Goal: Information Seeking & Learning: Compare options

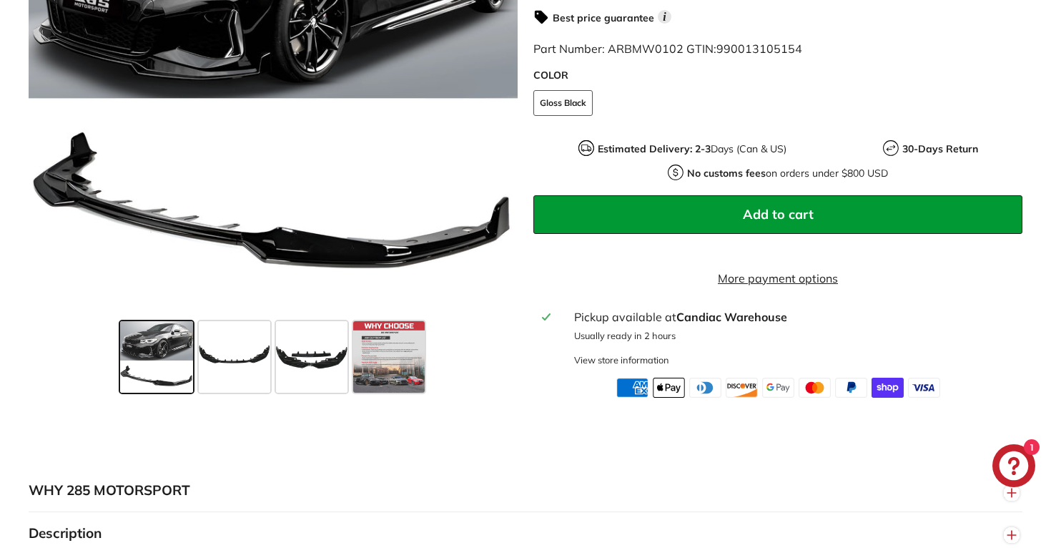
scroll to position [596, 0]
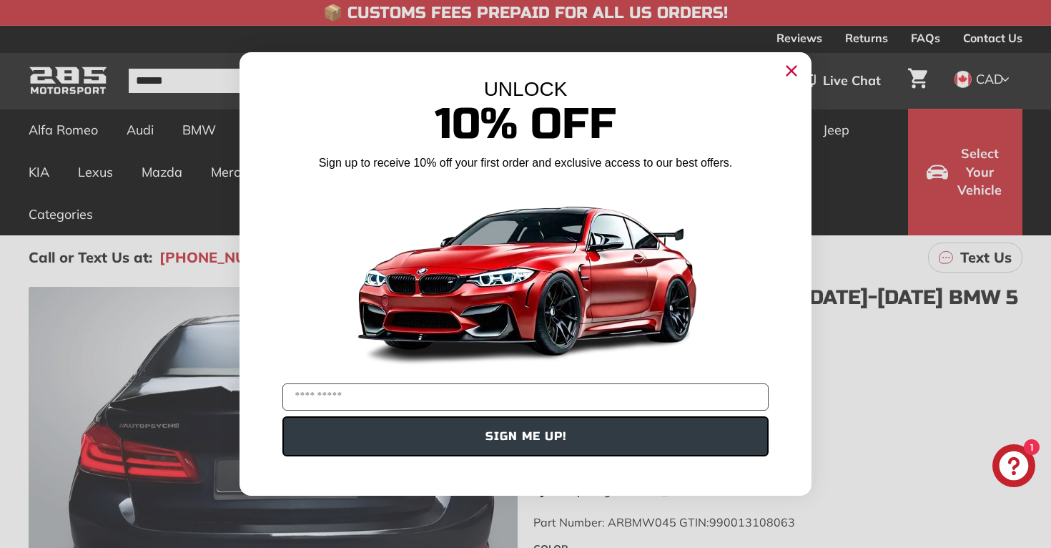
click at [787, 73] on circle "Close dialog" at bounding box center [791, 70] width 21 height 21
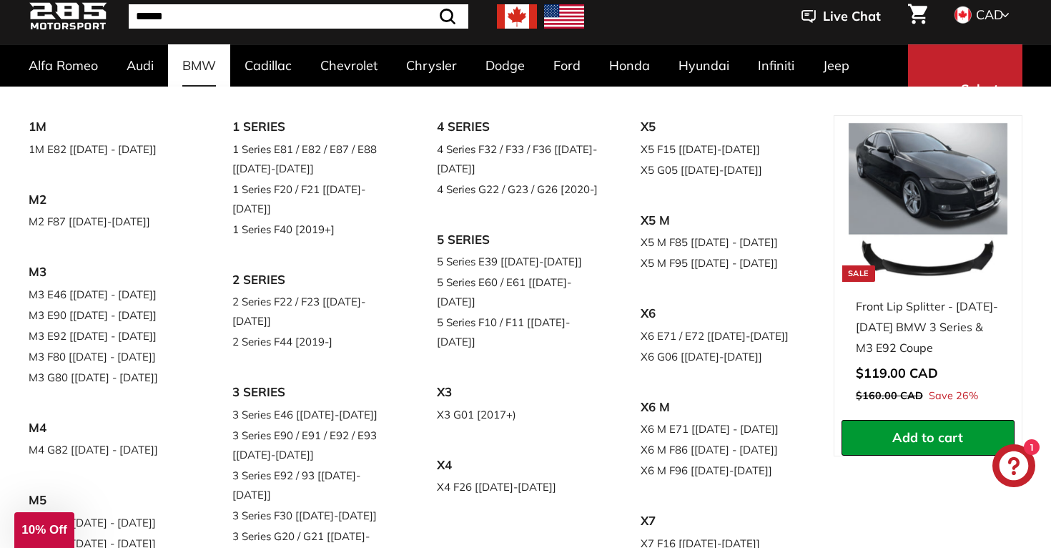
scroll to position [66, 0]
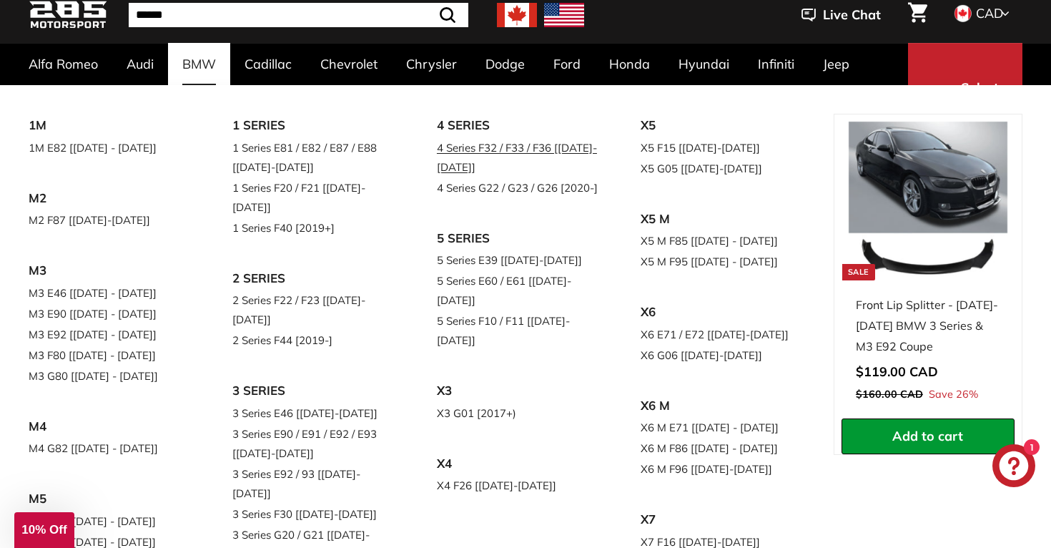
click at [471, 158] on link "4 Series F32 / F33 / F36 [[DATE]-[DATE]]" at bounding box center [519, 157] width 164 height 40
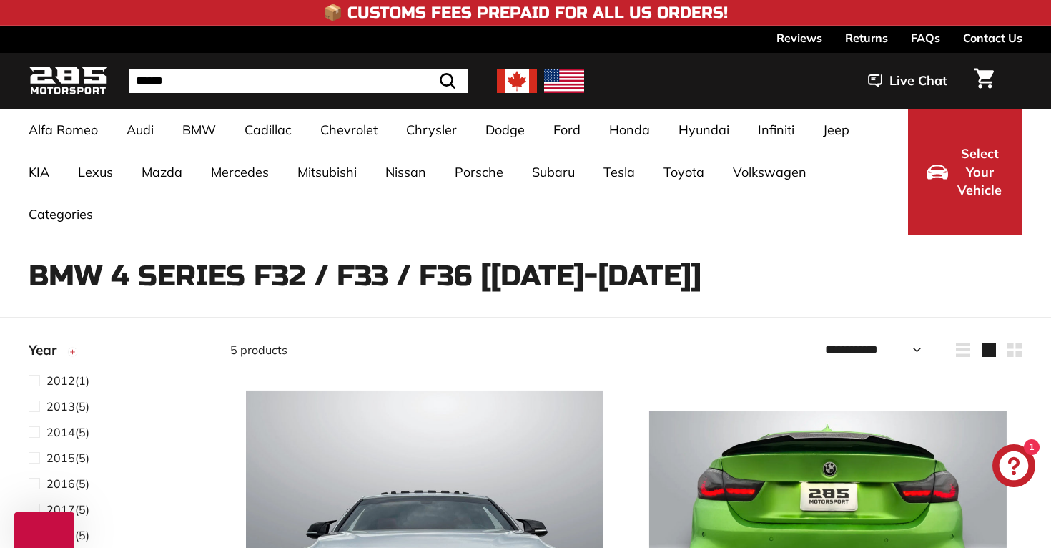
select select "**********"
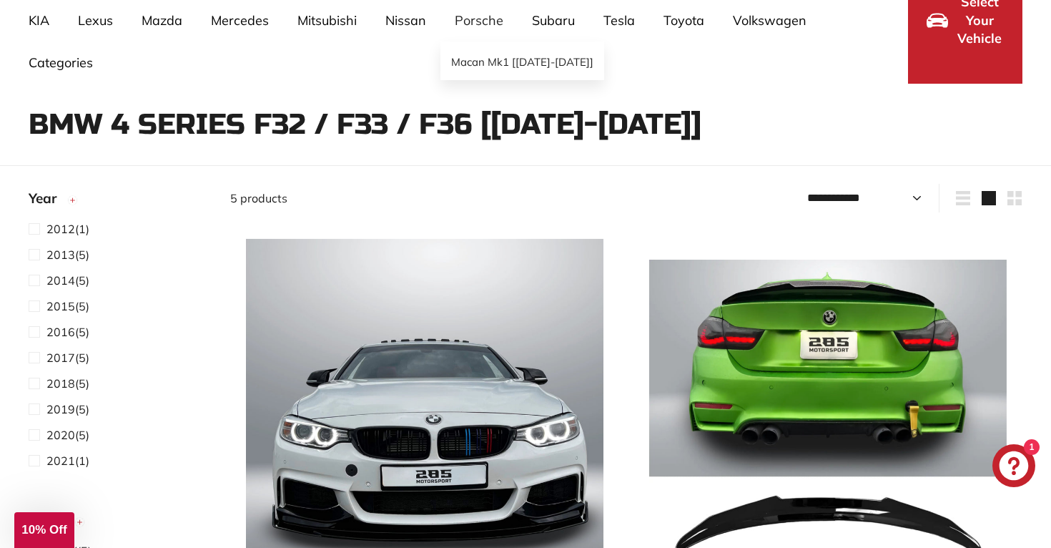
scroll to position [152, 0]
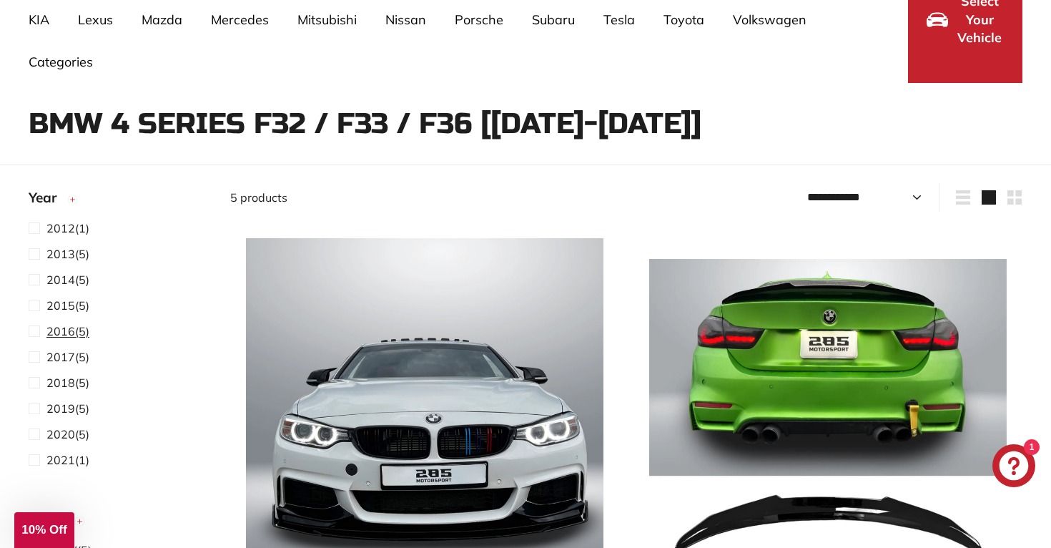
click at [37, 330] on span at bounding box center [38, 331] width 18 height 17
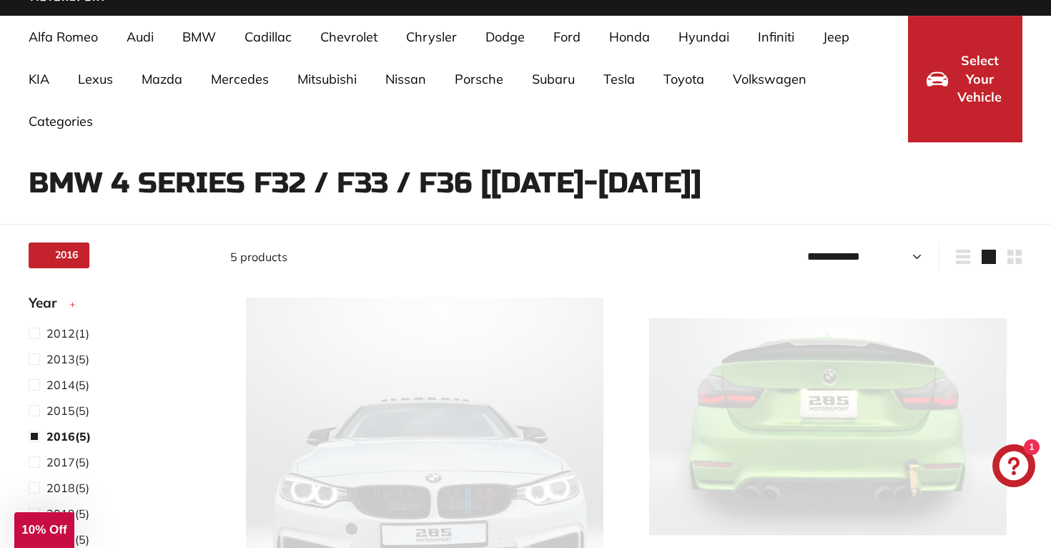
select select "**********"
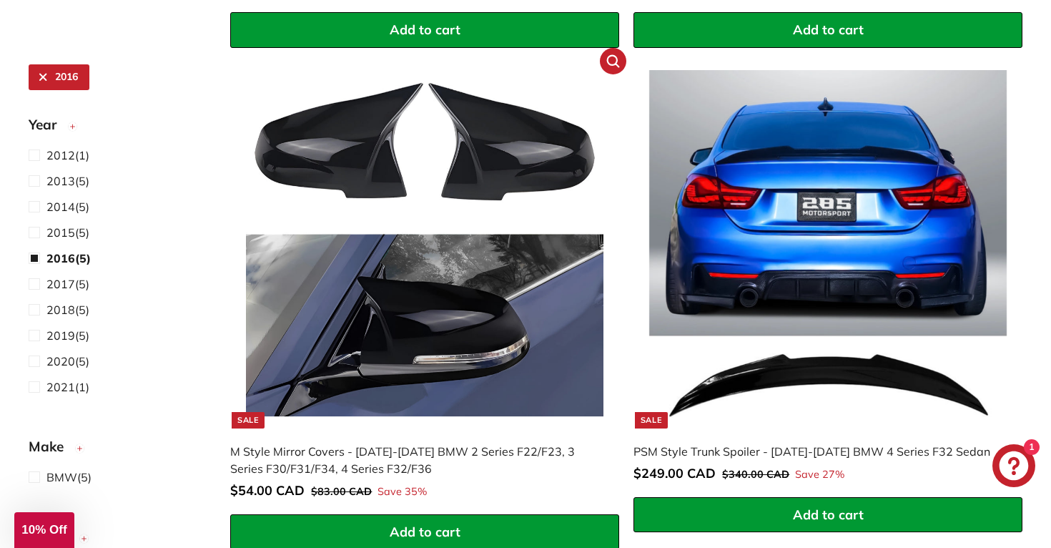
scroll to position [808, 0]
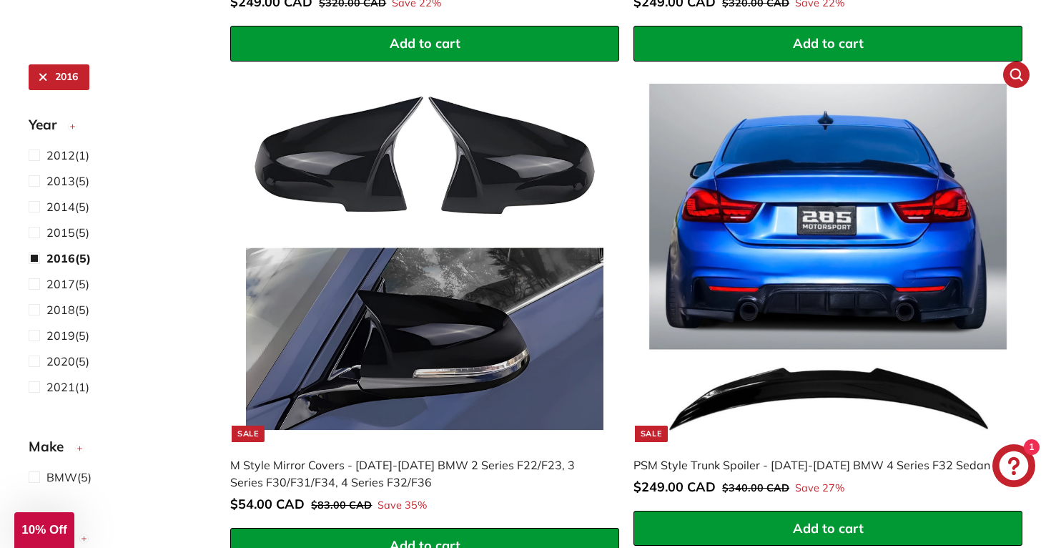
click at [782, 278] on img at bounding box center [828, 263] width 358 height 358
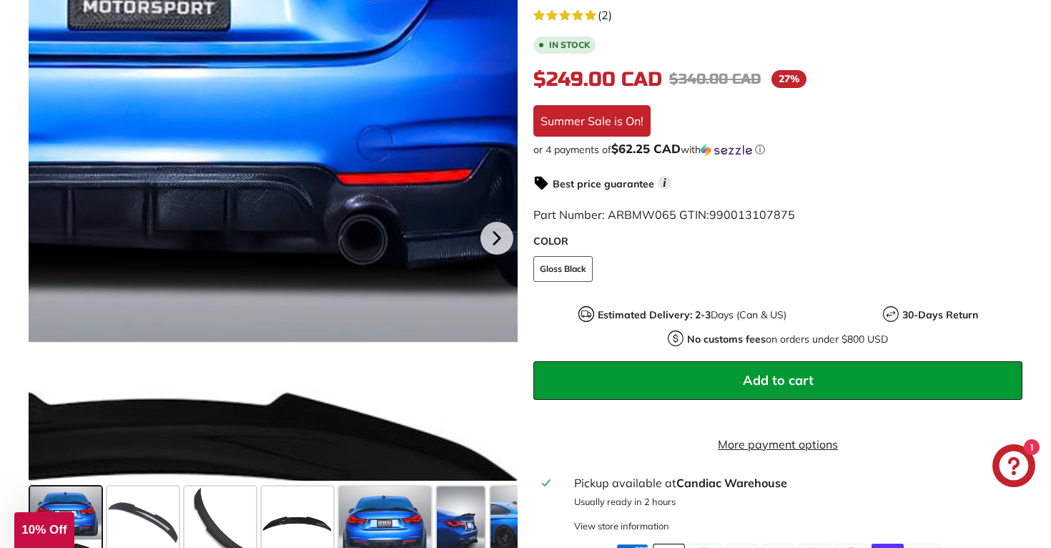
scroll to position [386, 0]
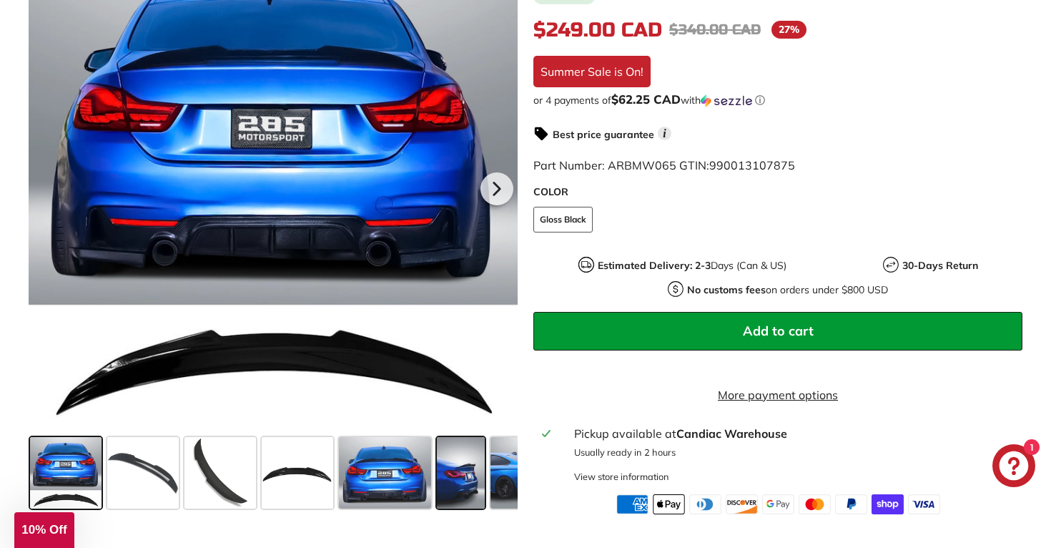
click at [458, 486] on span at bounding box center [461, 473] width 48 height 72
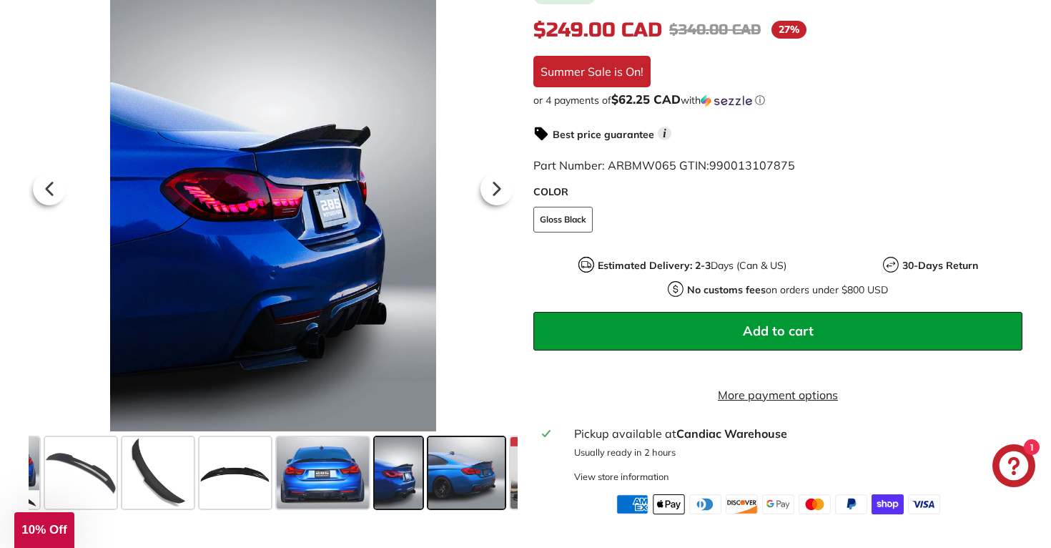
click at [478, 486] on span at bounding box center [466, 473] width 77 height 72
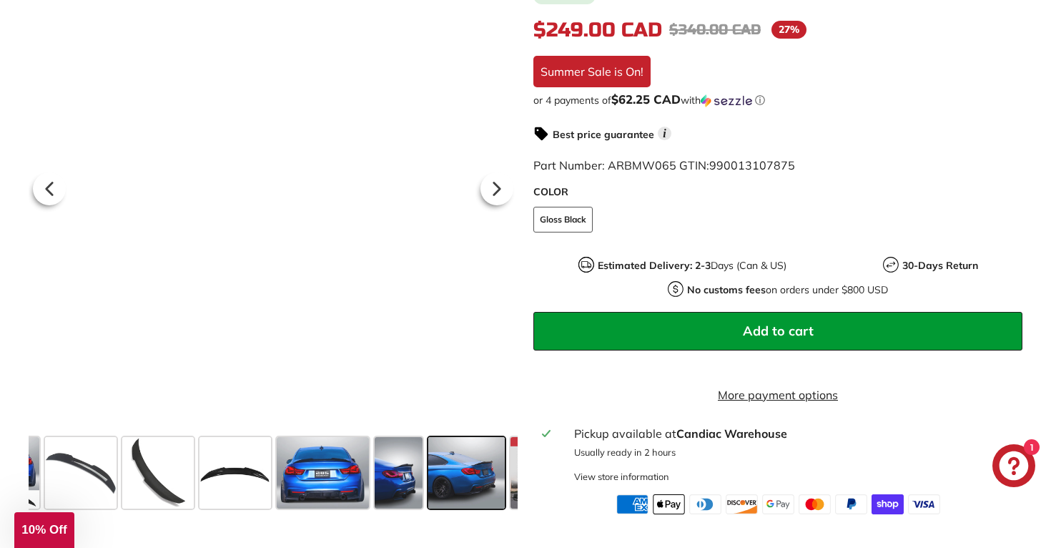
scroll to position [0, 129]
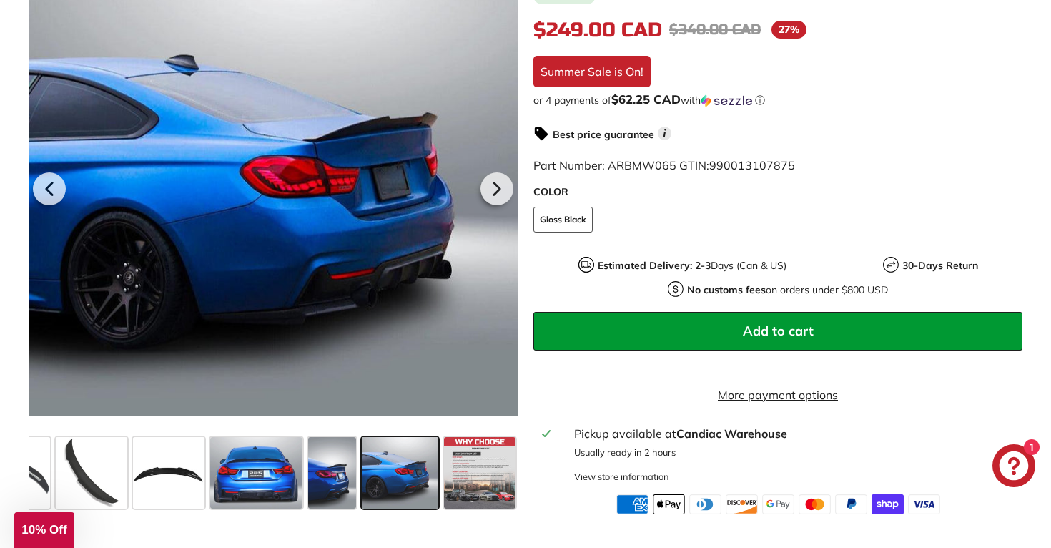
click at [478, 486] on span at bounding box center [480, 473] width 72 height 72
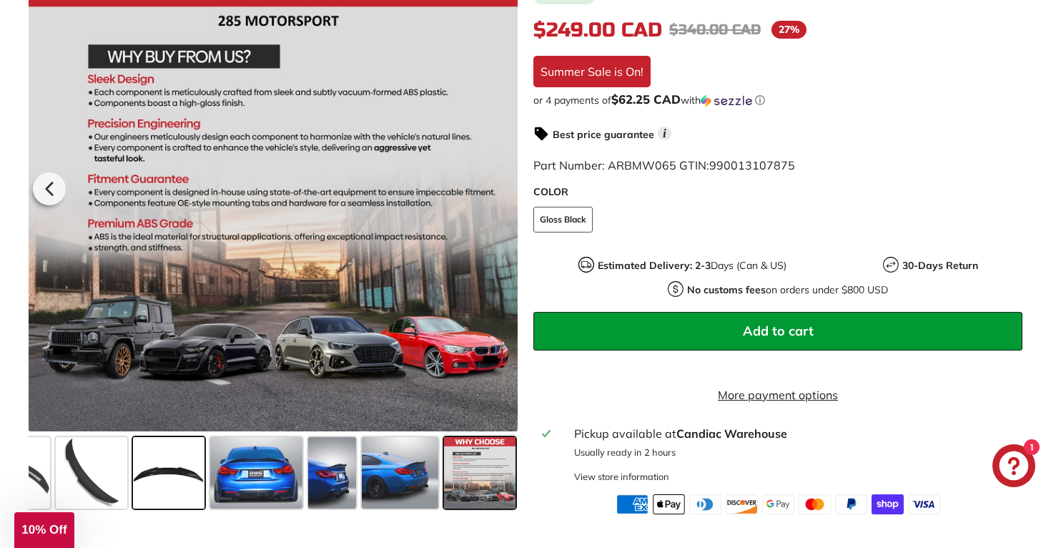
click at [154, 501] on span at bounding box center [169, 473] width 72 height 72
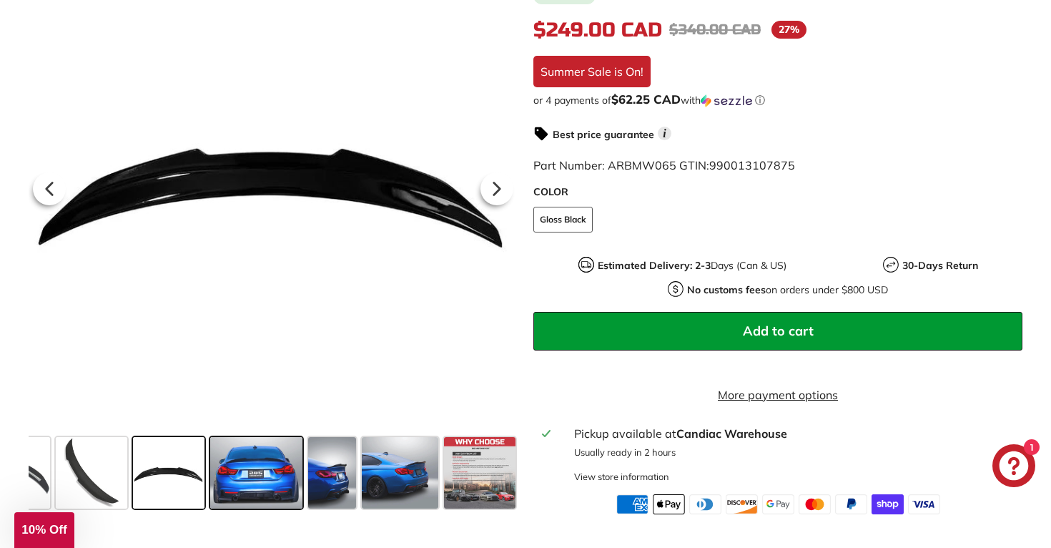
click at [267, 501] on span at bounding box center [256, 473] width 92 height 72
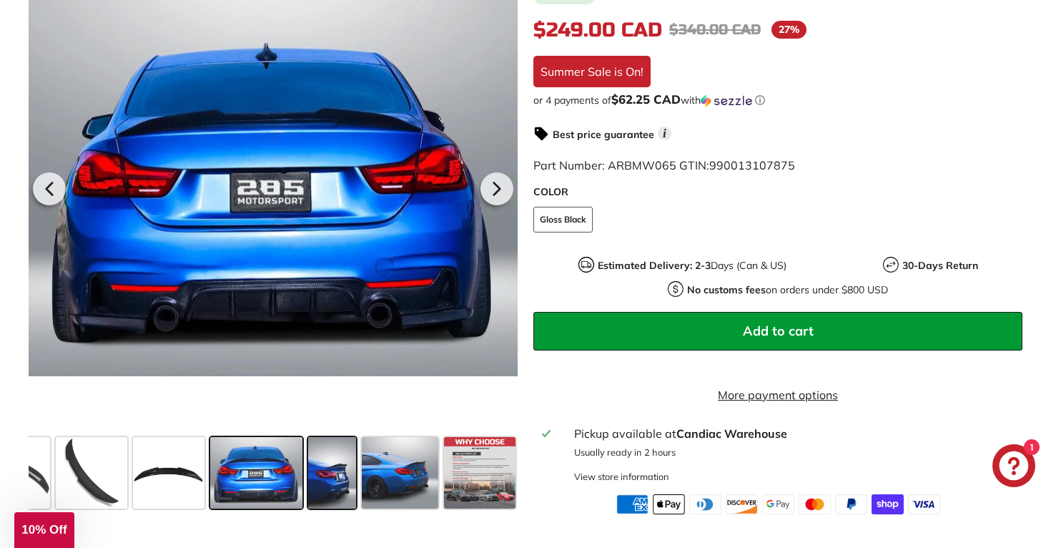
click at [312, 496] on span at bounding box center [332, 473] width 48 height 72
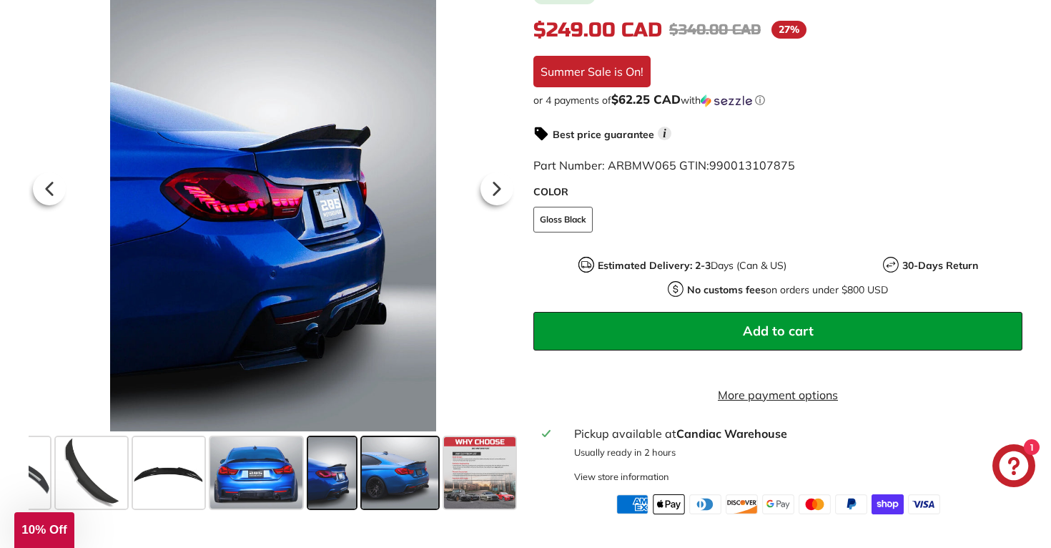
click at [385, 483] on span at bounding box center [400, 473] width 77 height 72
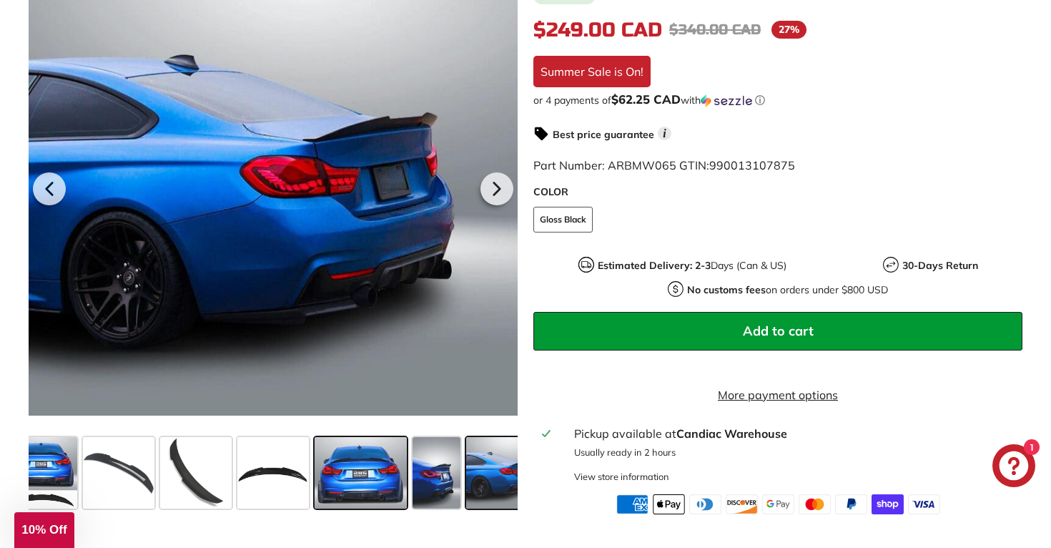
scroll to position [0, 6]
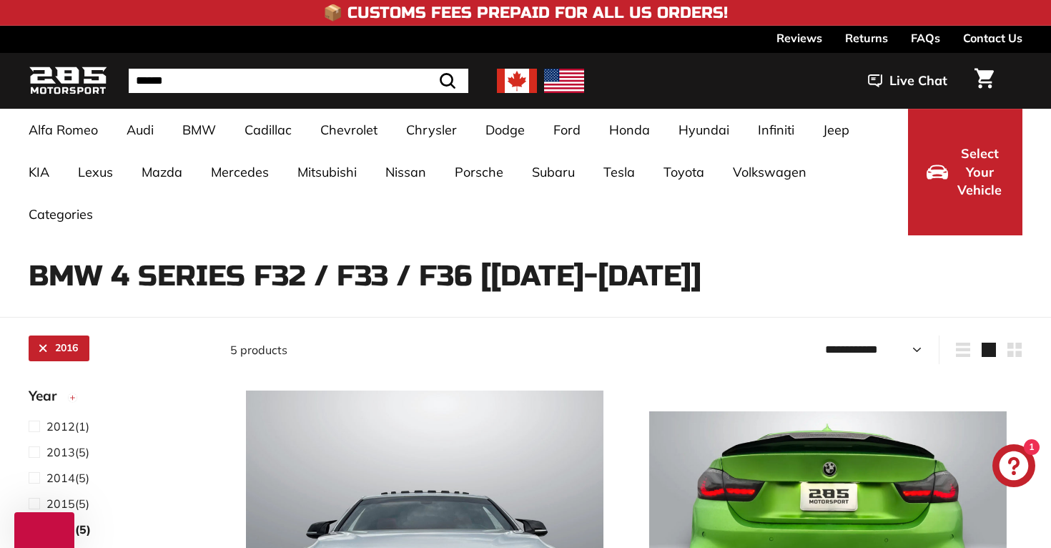
select select "**********"
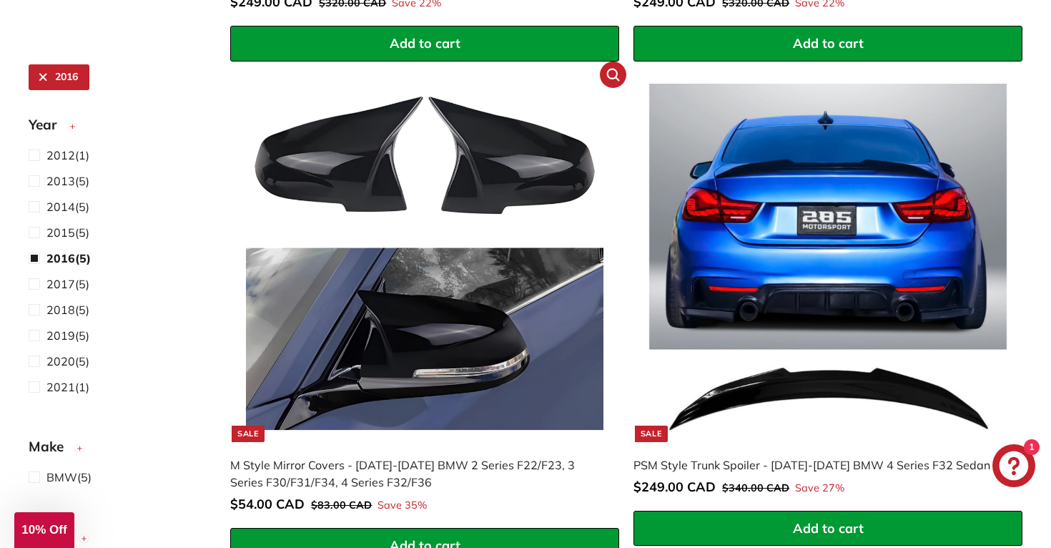
click at [329, 370] on img at bounding box center [425, 263] width 358 height 358
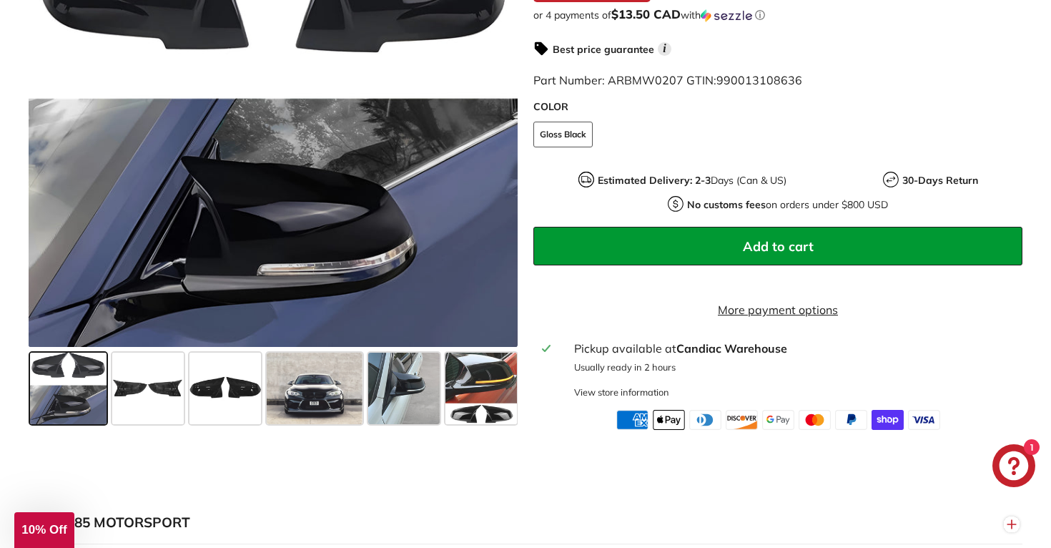
scroll to position [578, 0]
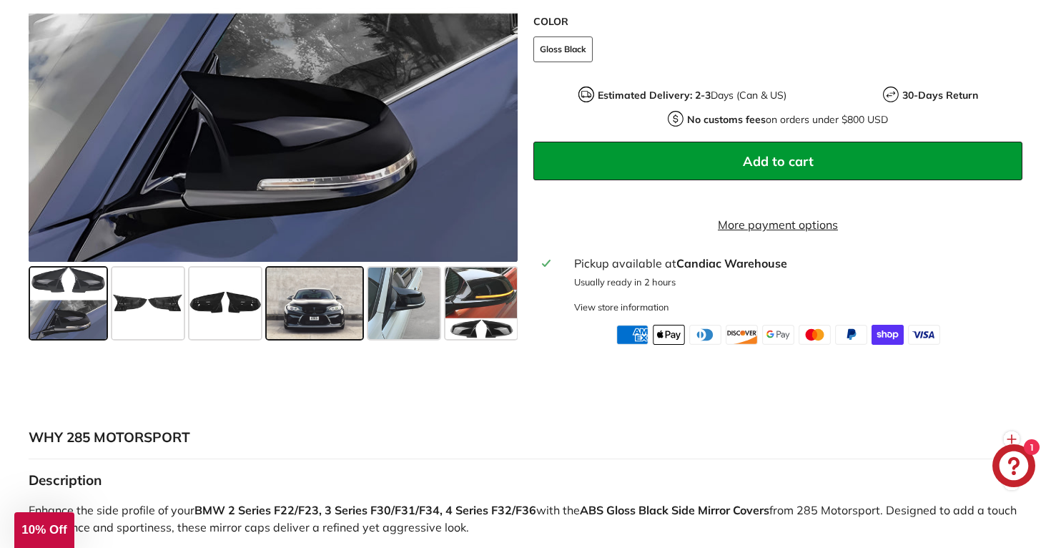
click at [330, 330] on span at bounding box center [314, 303] width 95 height 72
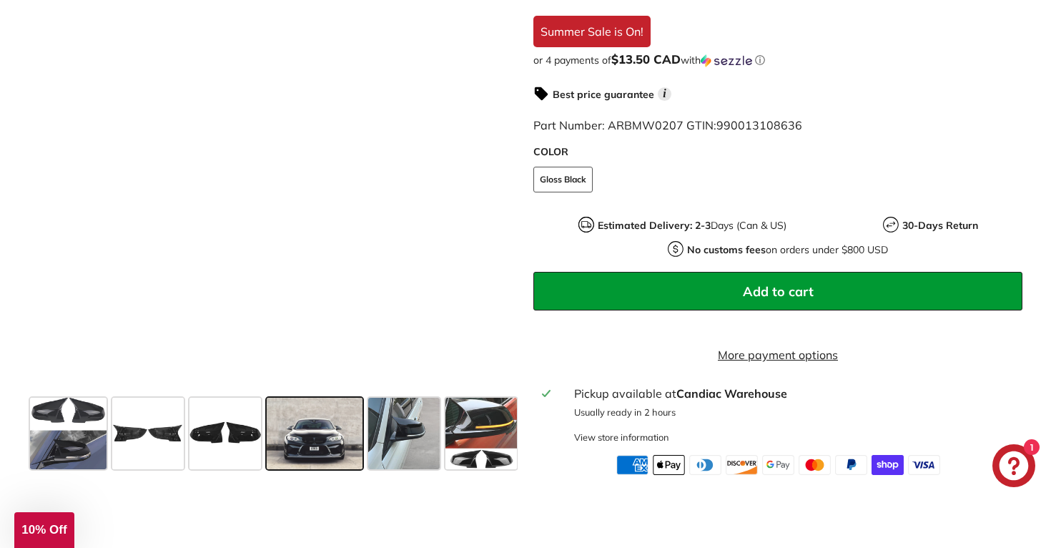
scroll to position [433, 0]
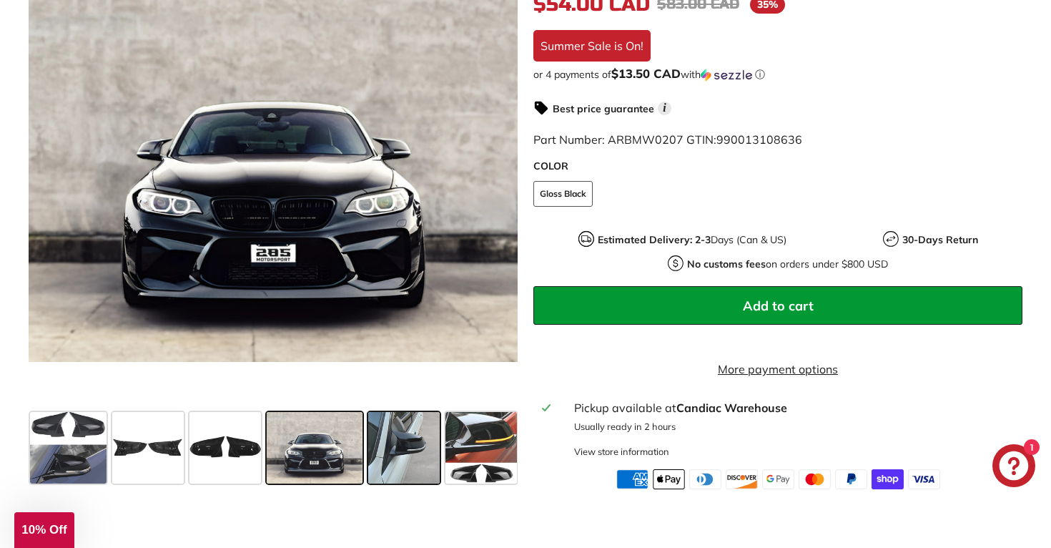
click at [419, 451] on span at bounding box center [404, 448] width 72 height 72
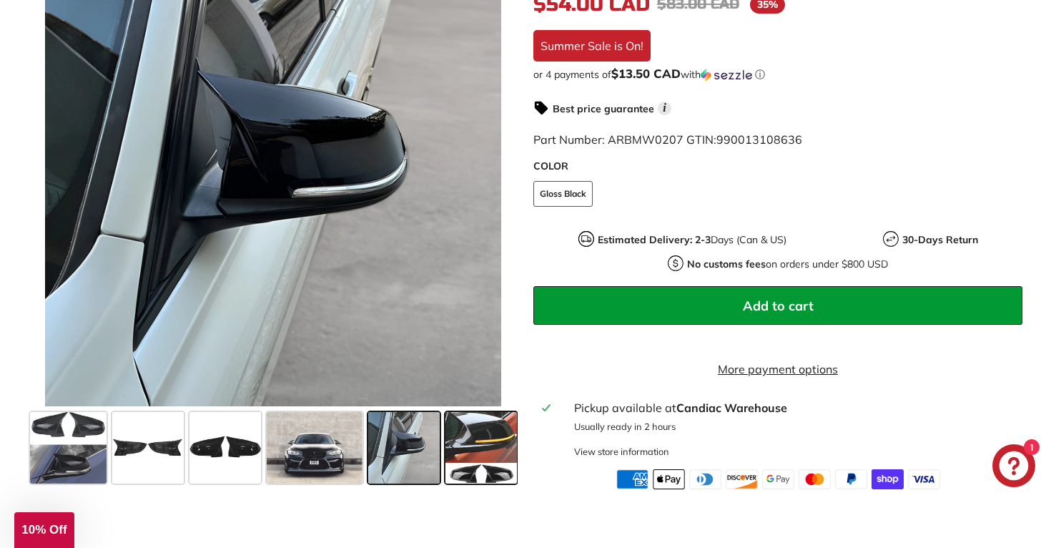
click at [480, 443] on span at bounding box center [482, 448] width 72 height 72
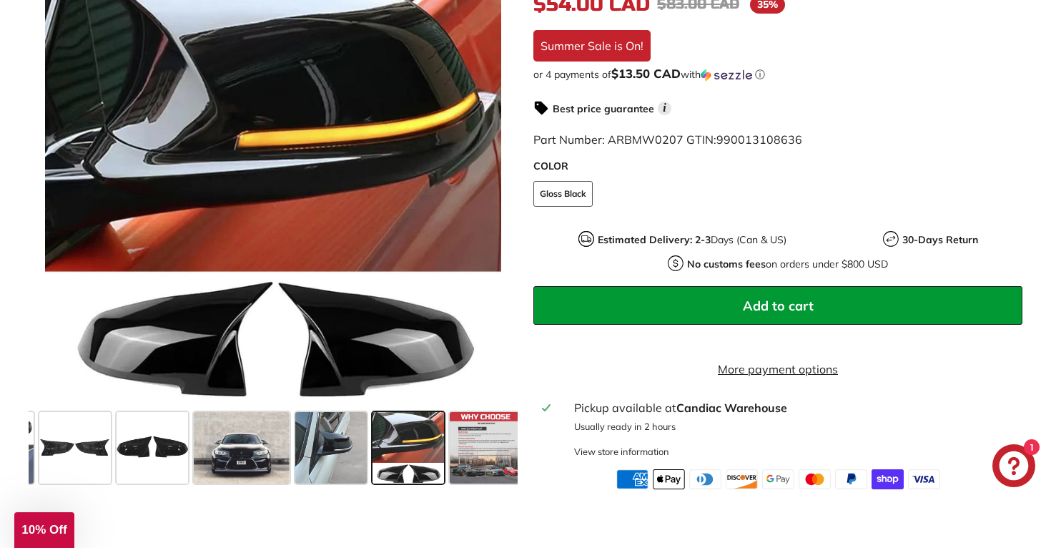
scroll to position [0, 79]
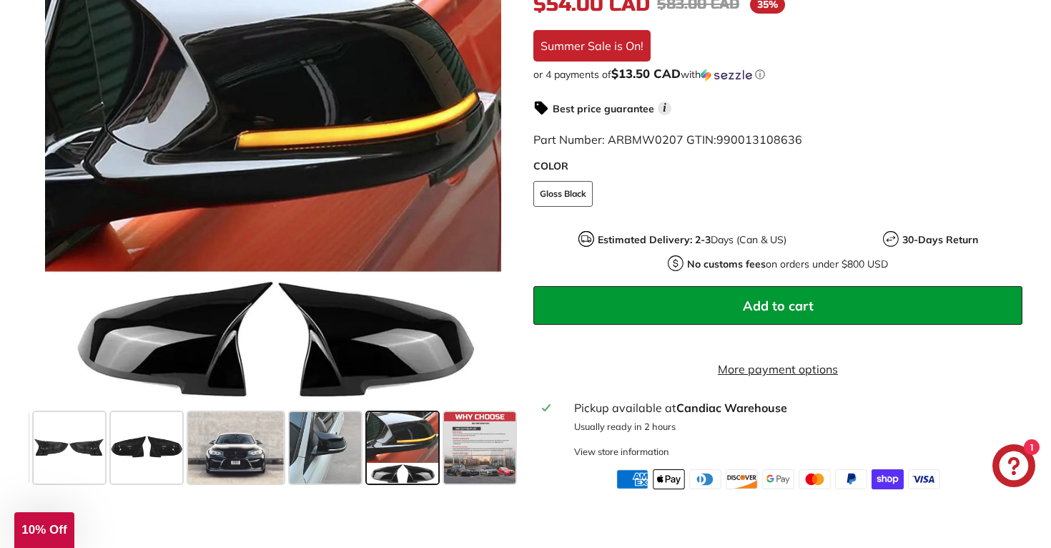
click at [480, 443] on span at bounding box center [480, 448] width 72 height 72
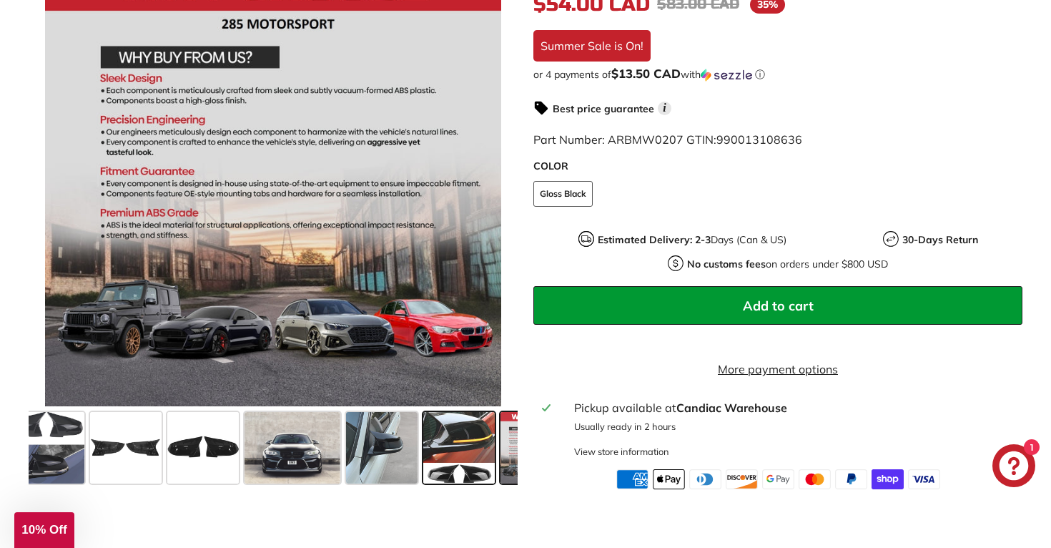
scroll to position [0, 0]
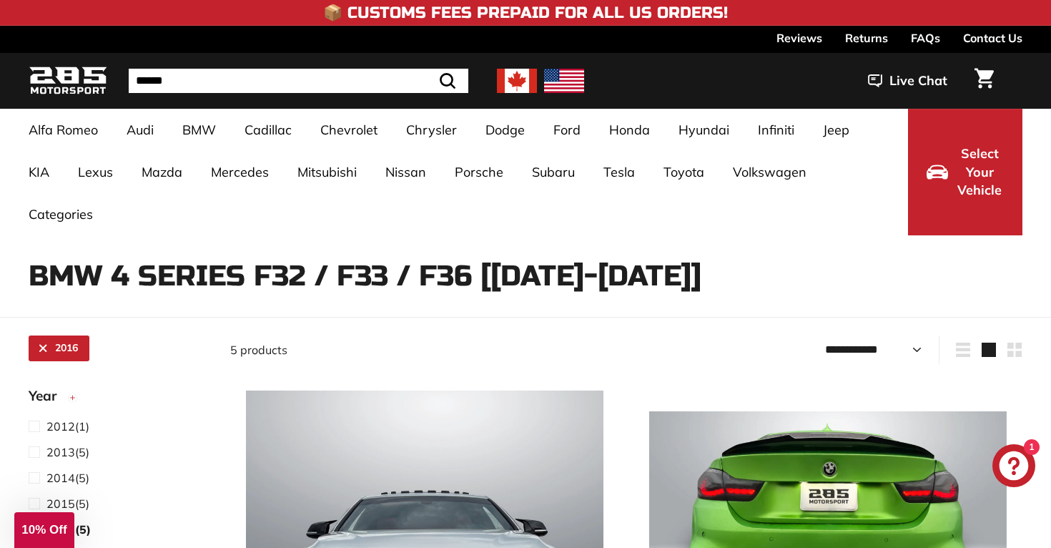
select select "**********"
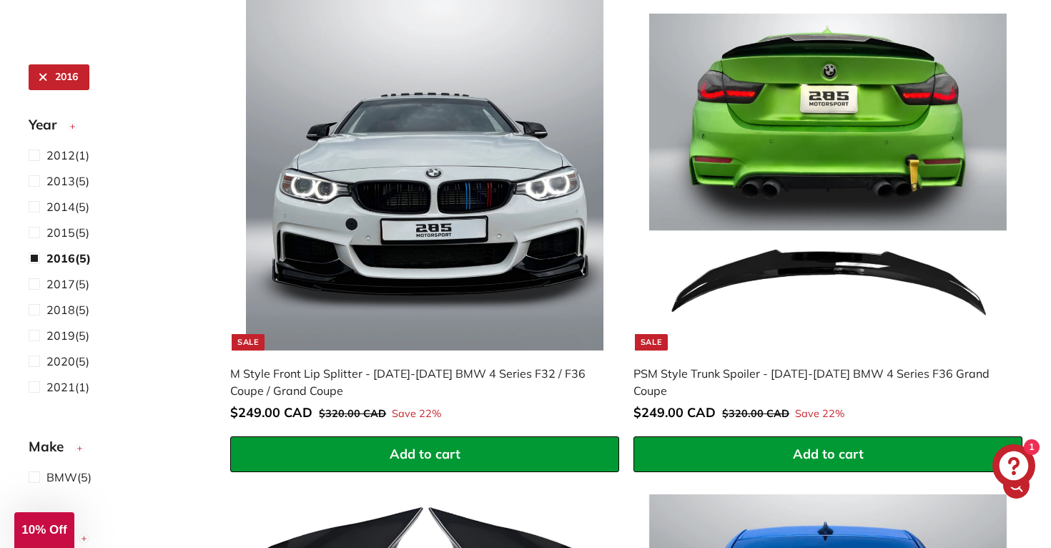
scroll to position [400, 0]
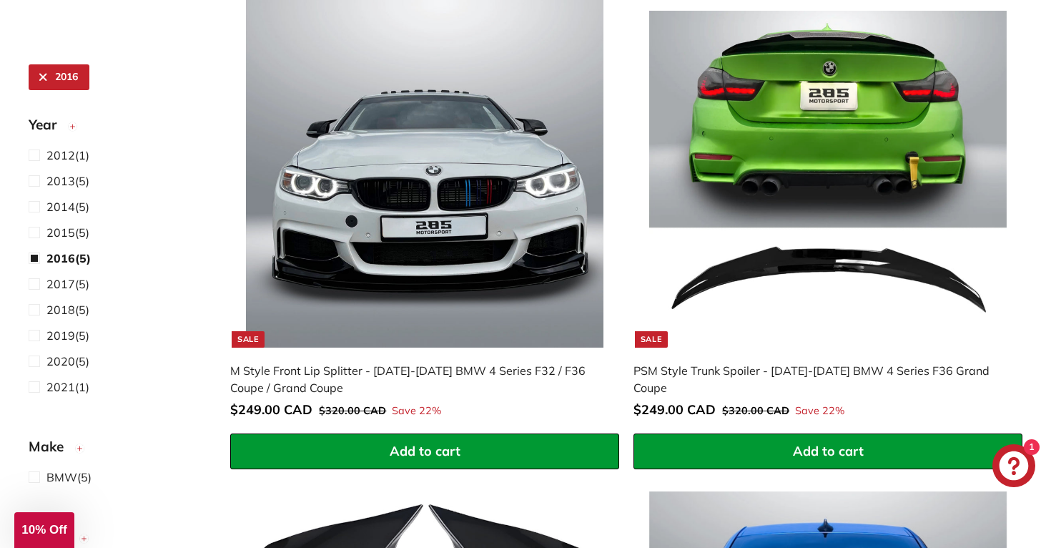
click at [454, 314] on img at bounding box center [425, 169] width 358 height 358
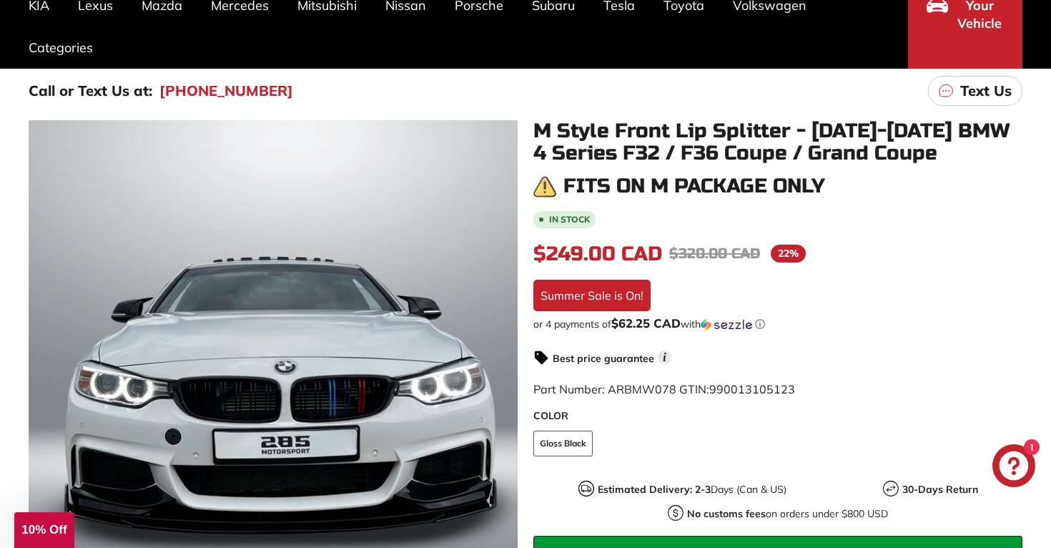
scroll to position [220, 0]
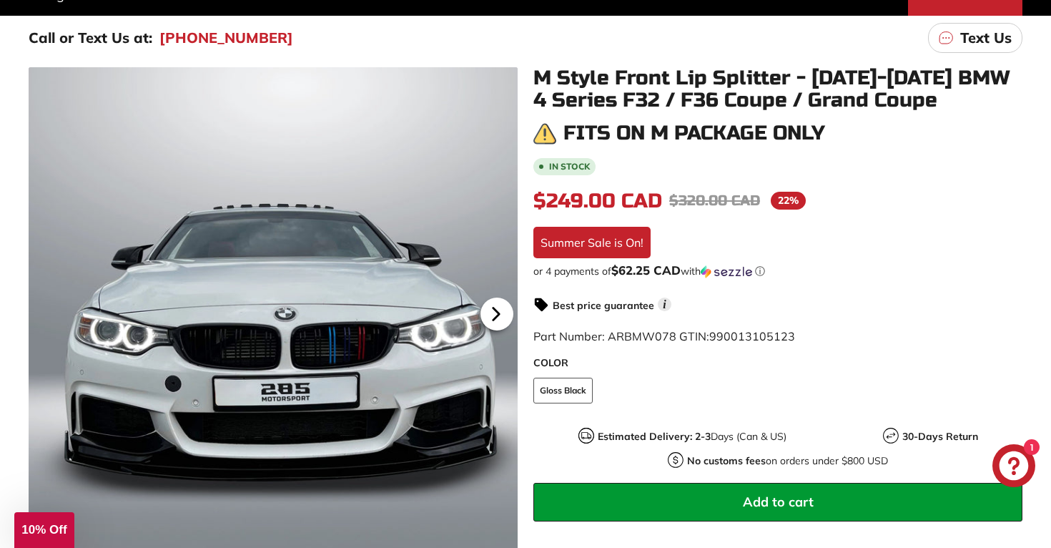
click at [483, 310] on icon at bounding box center [496, 314] width 33 height 33
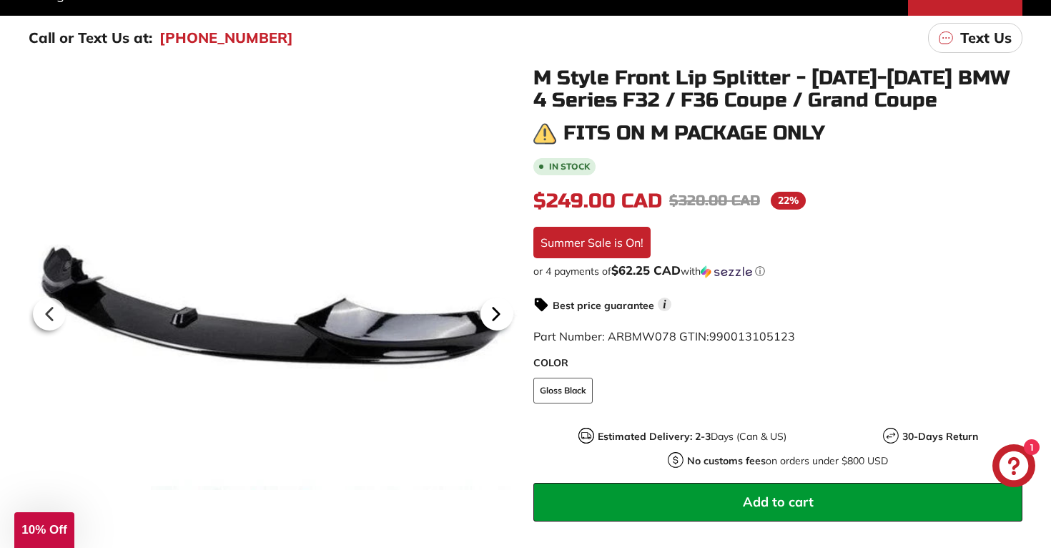
click at [483, 310] on icon at bounding box center [496, 314] width 33 height 33
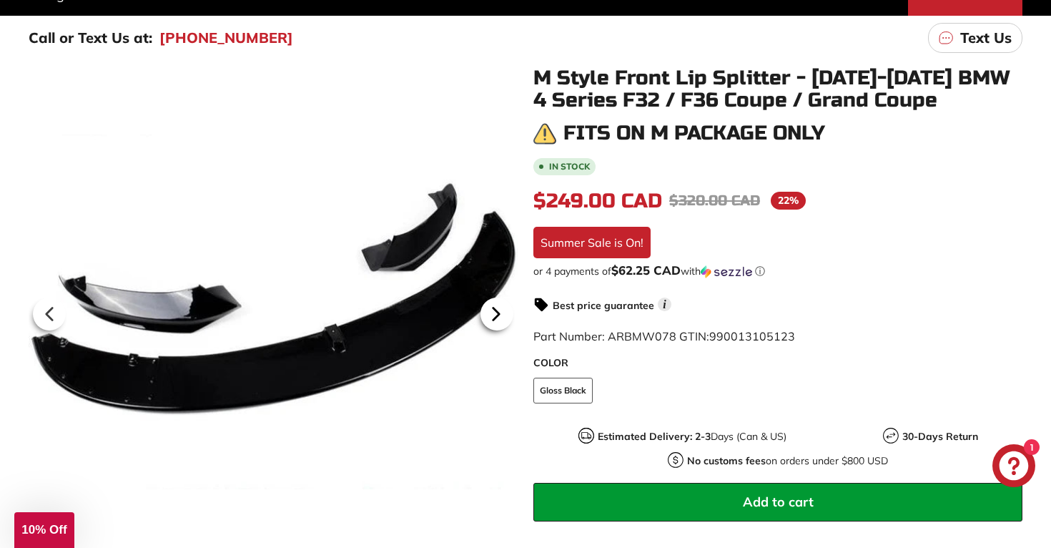
click at [483, 310] on icon at bounding box center [496, 314] width 33 height 33
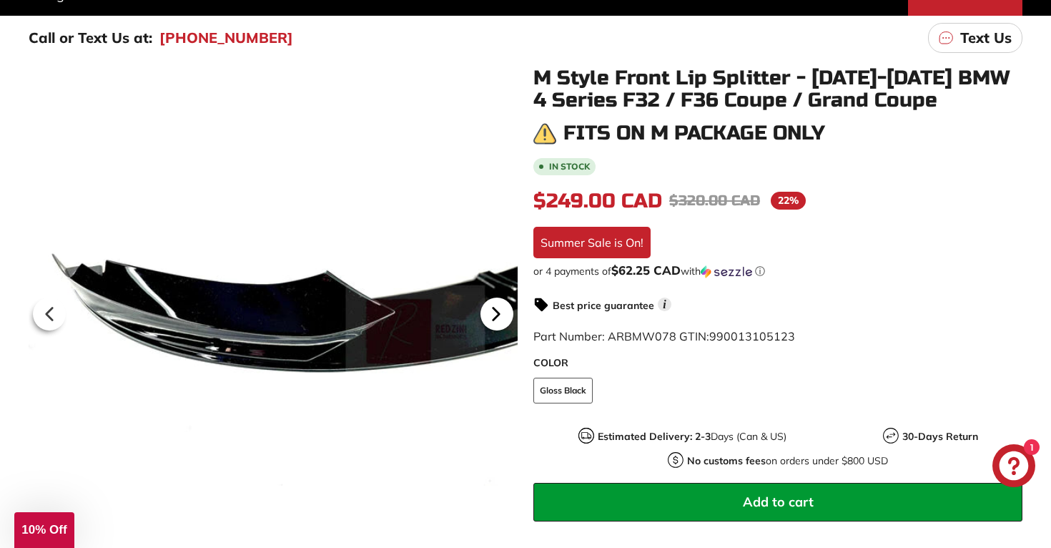
click at [483, 310] on icon at bounding box center [496, 314] width 33 height 33
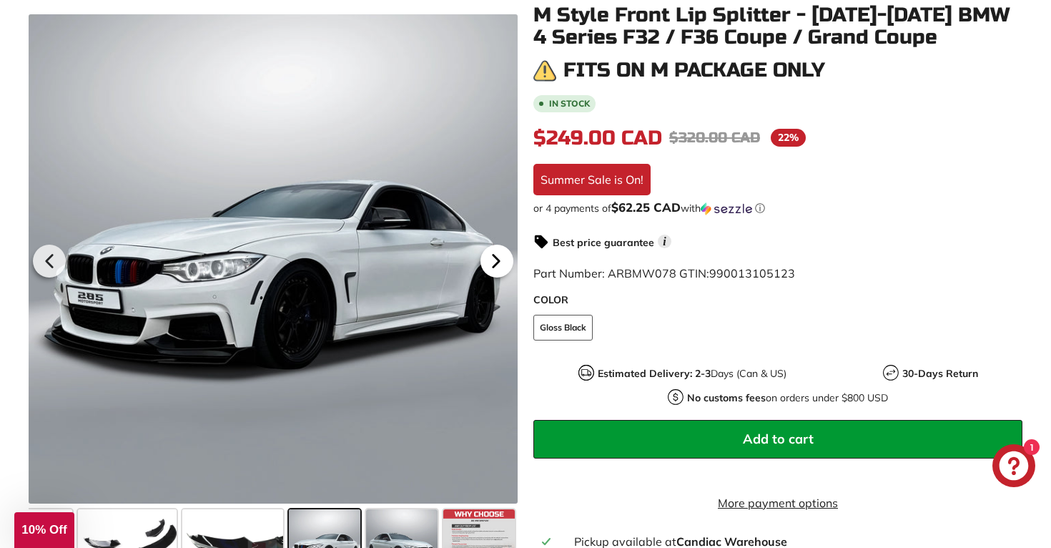
scroll to position [282, 0]
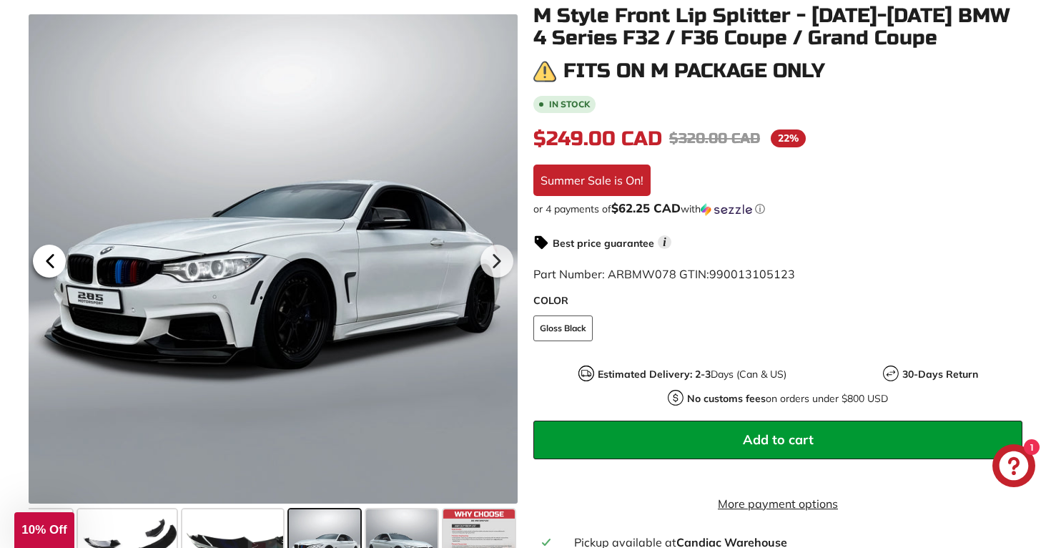
click at [57, 261] on icon at bounding box center [50, 261] width 33 height 33
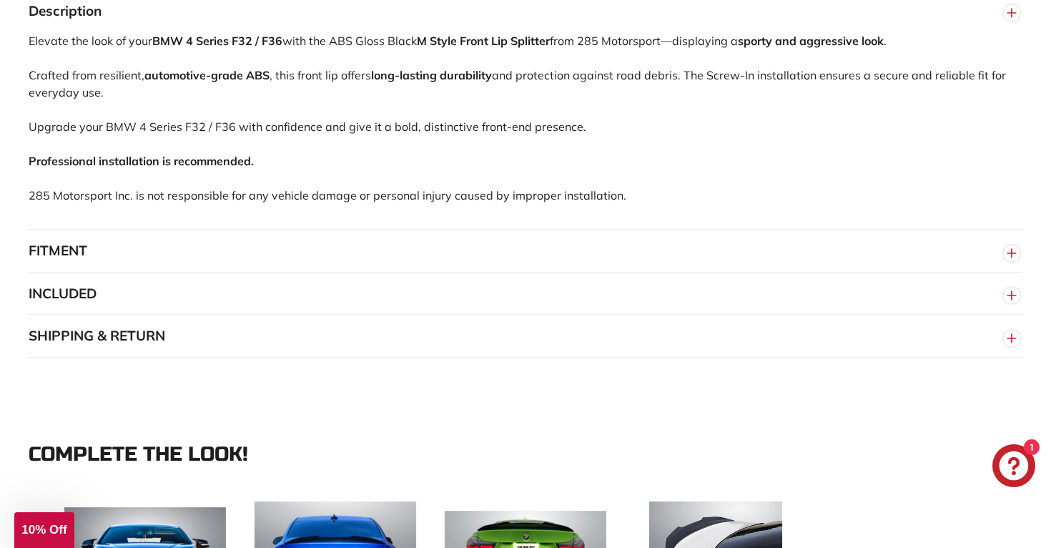
scroll to position [1031, 0]
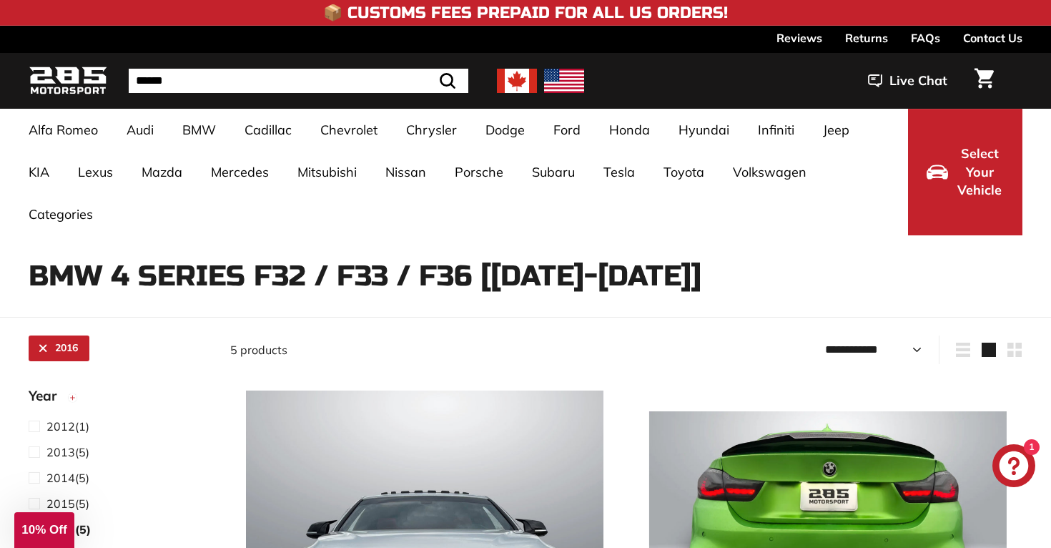
select select "**********"
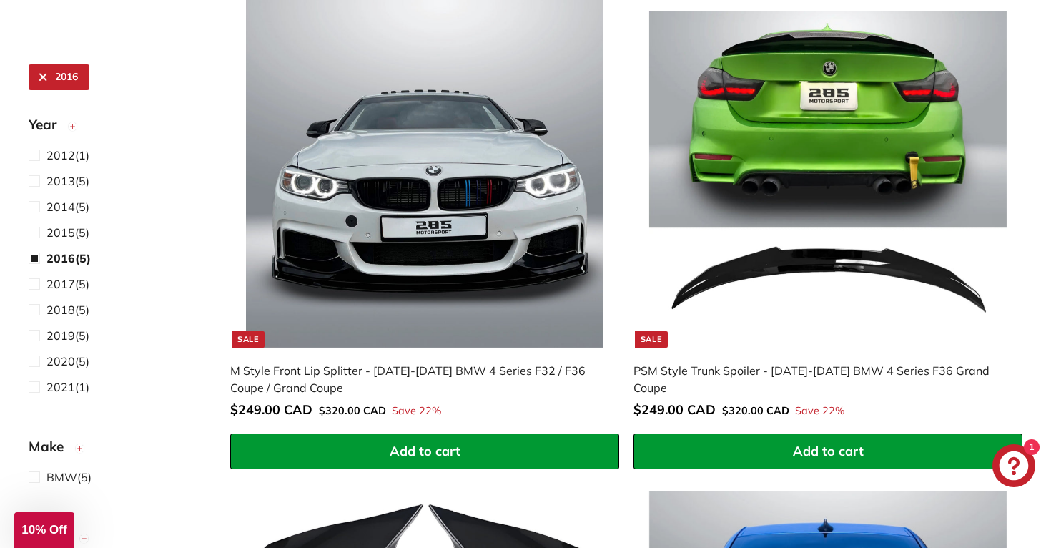
click at [780, 264] on img at bounding box center [828, 169] width 358 height 358
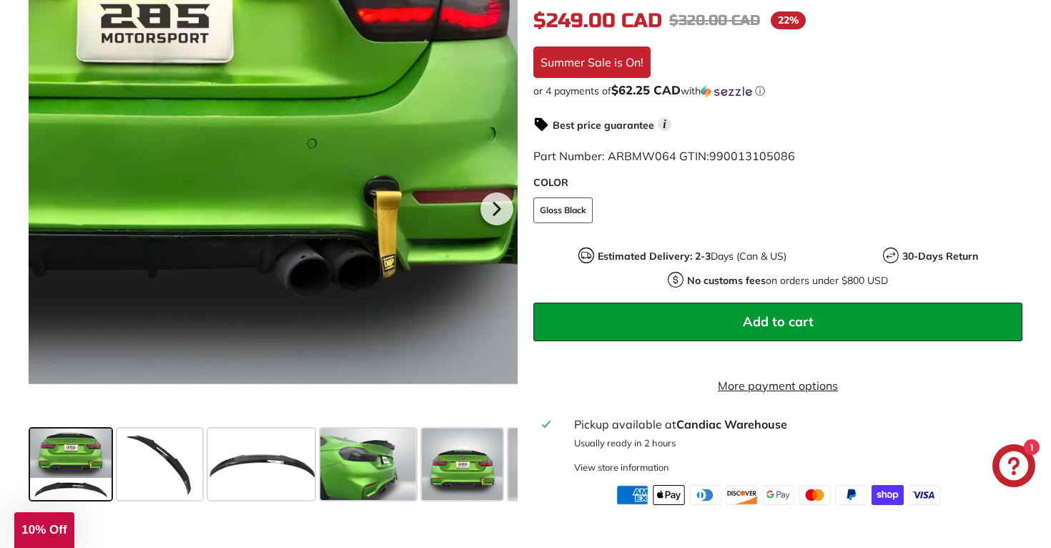
scroll to position [367, 0]
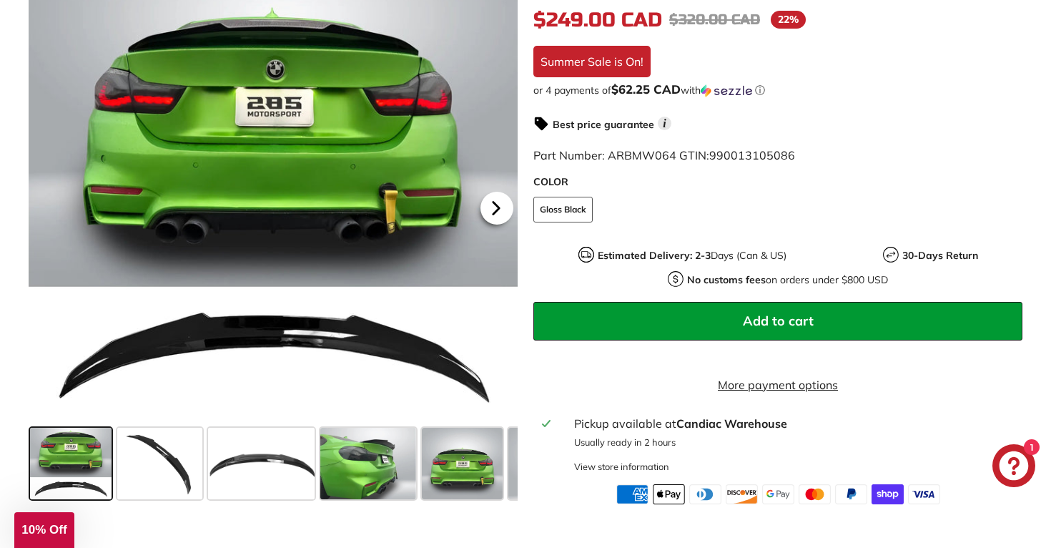
click at [498, 225] on icon at bounding box center [496, 208] width 33 height 33
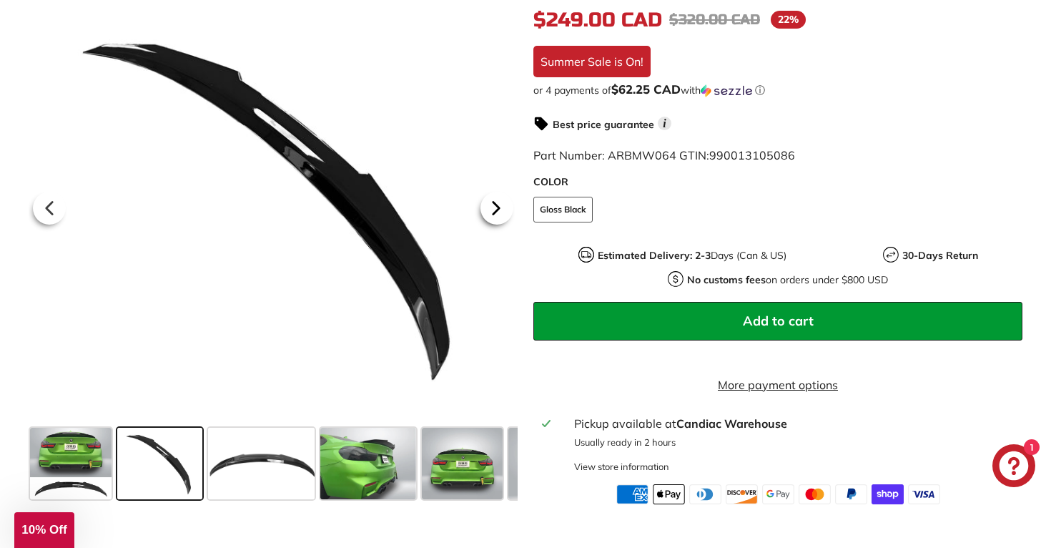
click at [498, 225] on icon at bounding box center [496, 208] width 33 height 33
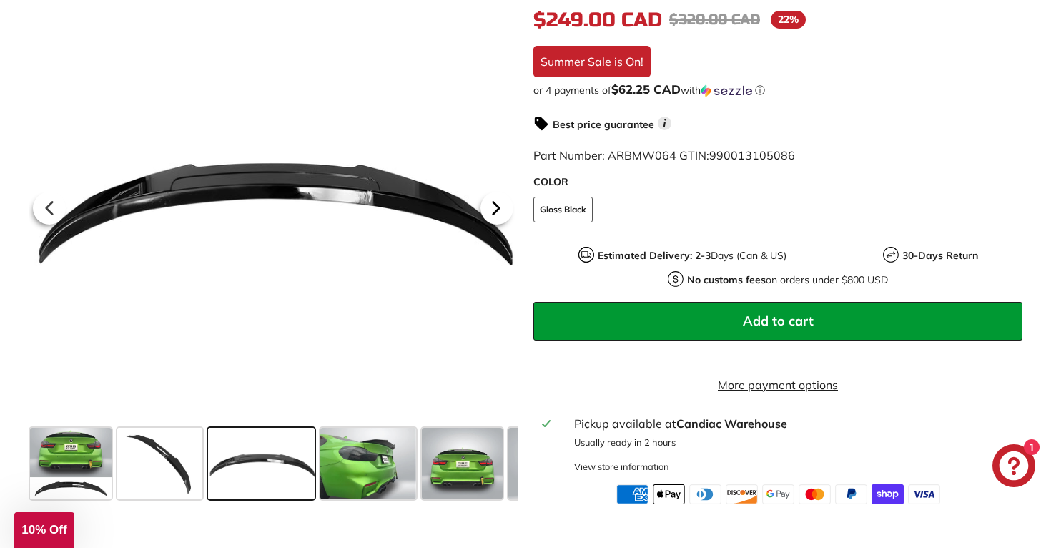
click at [498, 225] on icon at bounding box center [496, 208] width 33 height 33
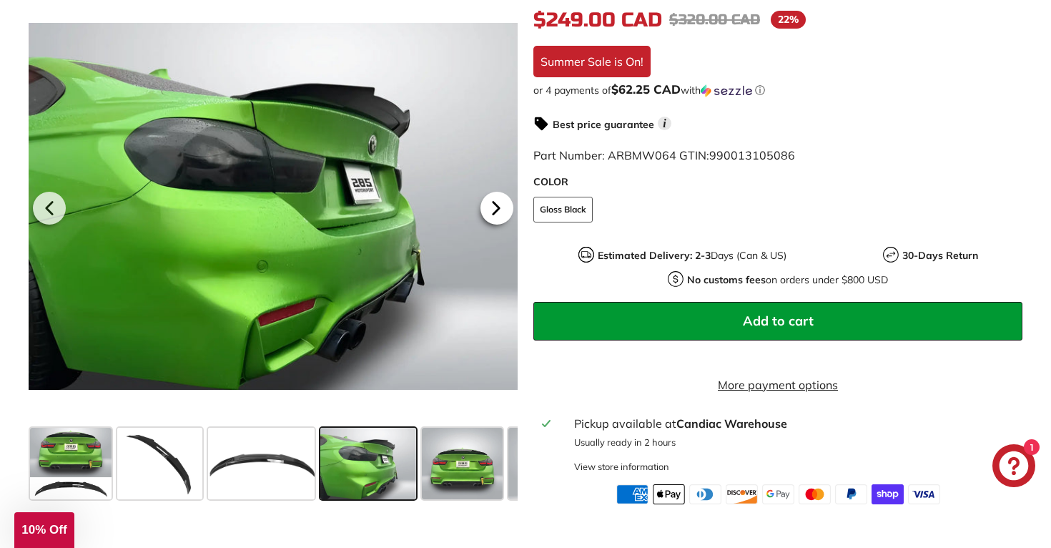
click at [498, 225] on icon at bounding box center [496, 208] width 33 height 33
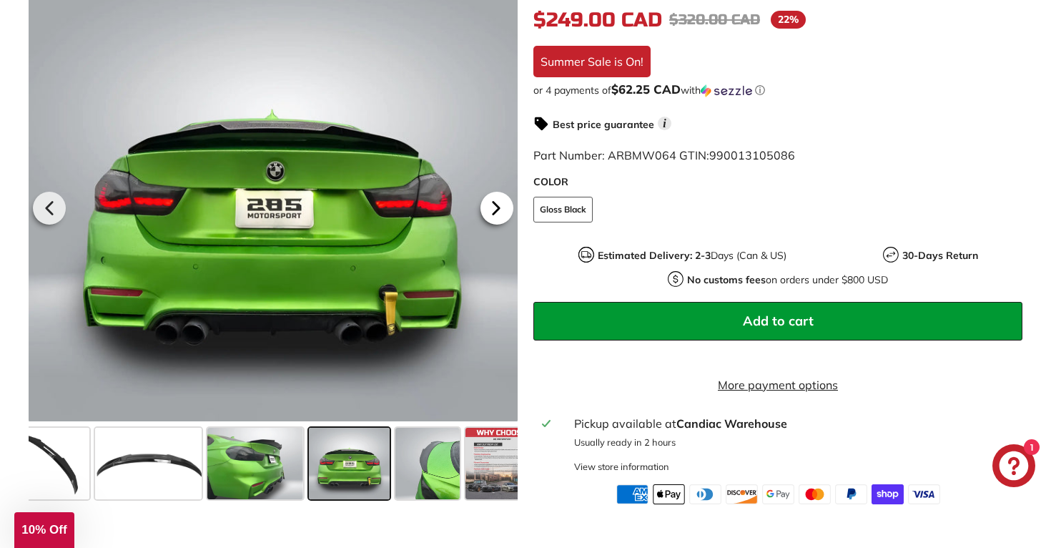
scroll to position [0, 135]
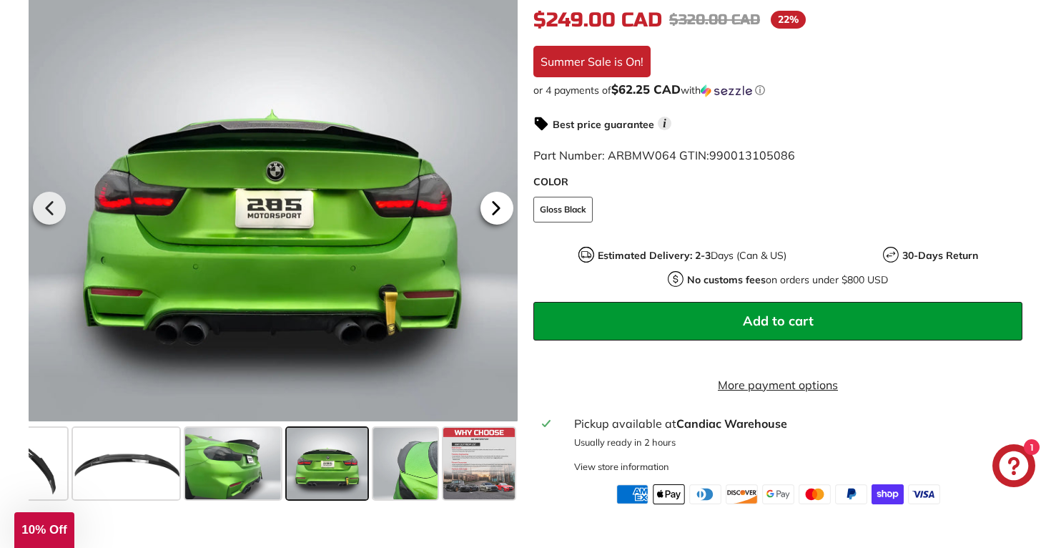
click at [498, 225] on icon at bounding box center [496, 208] width 33 height 33
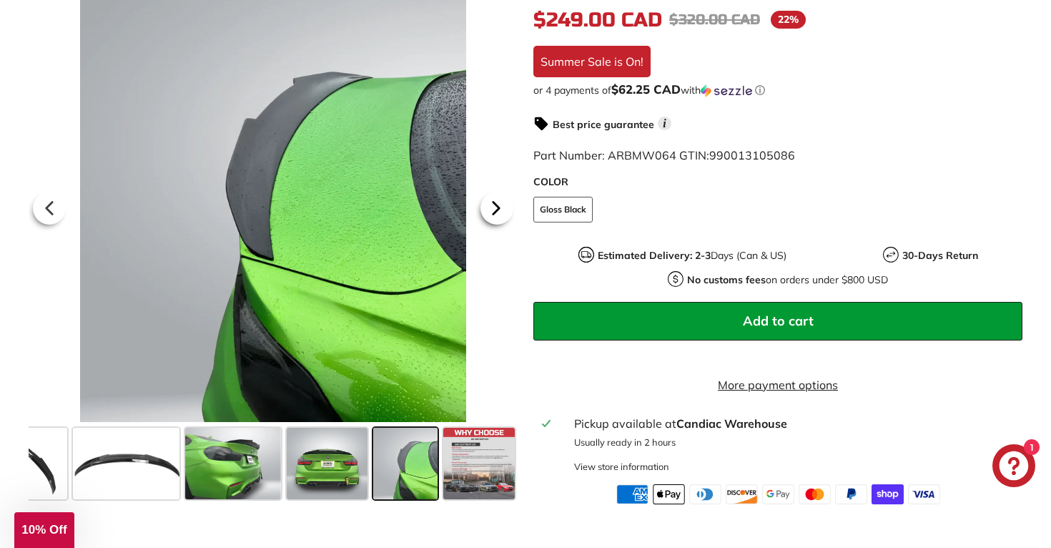
click at [498, 225] on icon at bounding box center [496, 208] width 33 height 33
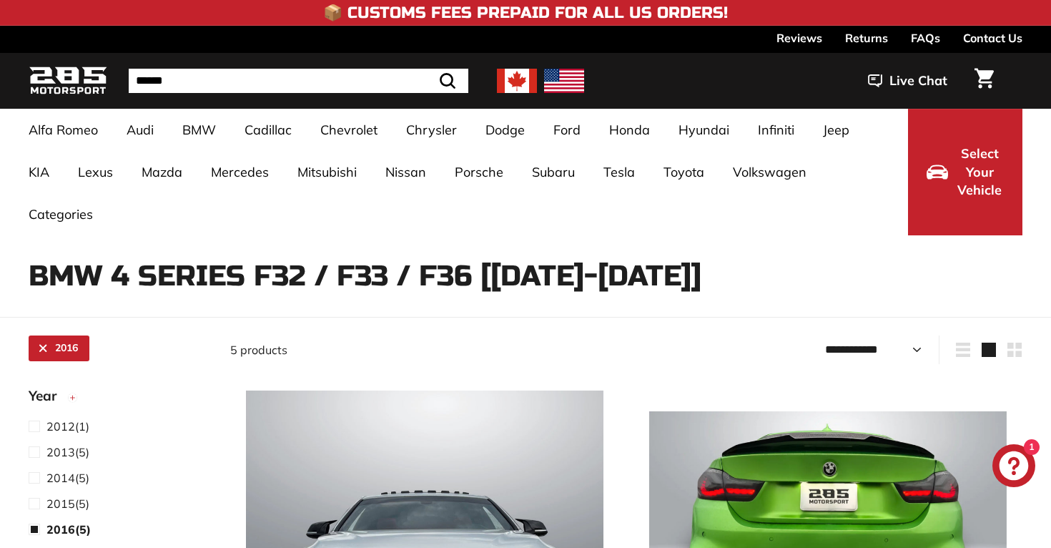
select select "**********"
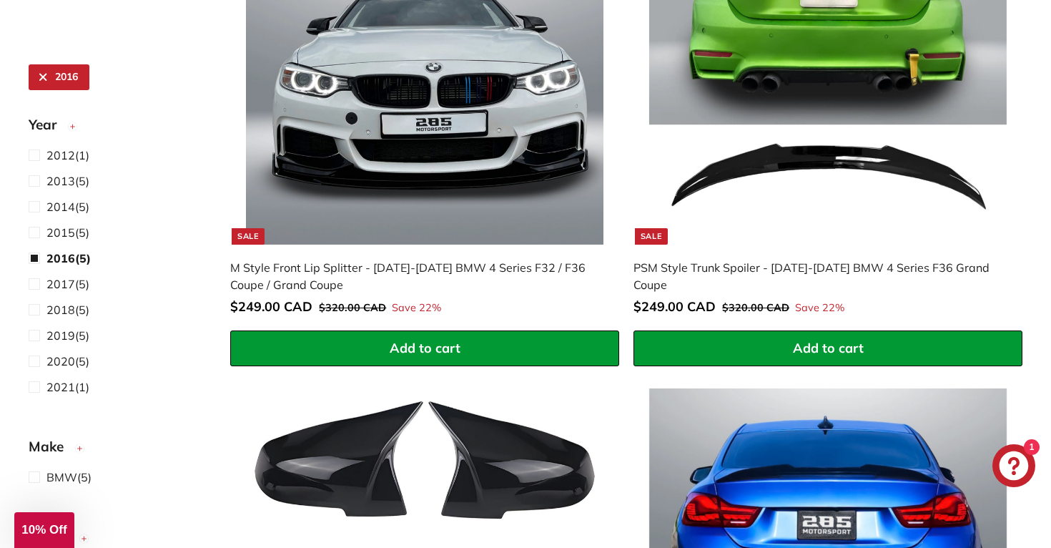
scroll to position [398, 0]
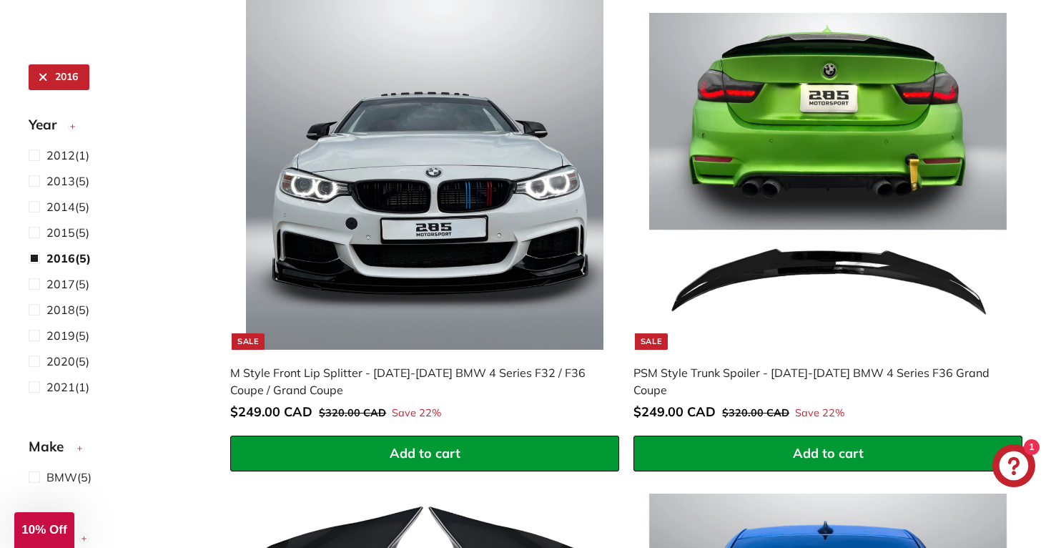
click at [792, 160] on img at bounding box center [828, 171] width 358 height 358
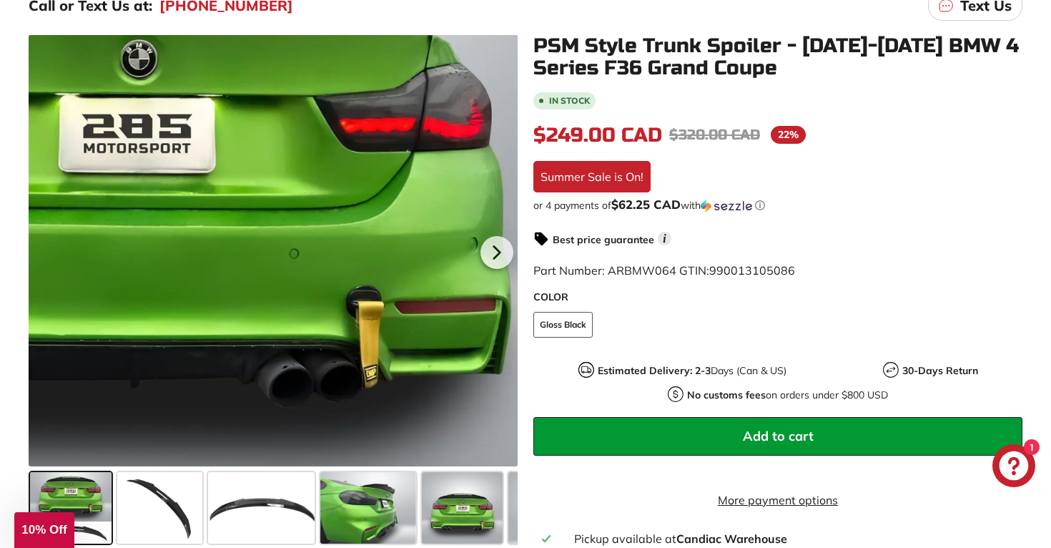
scroll to position [252, 0]
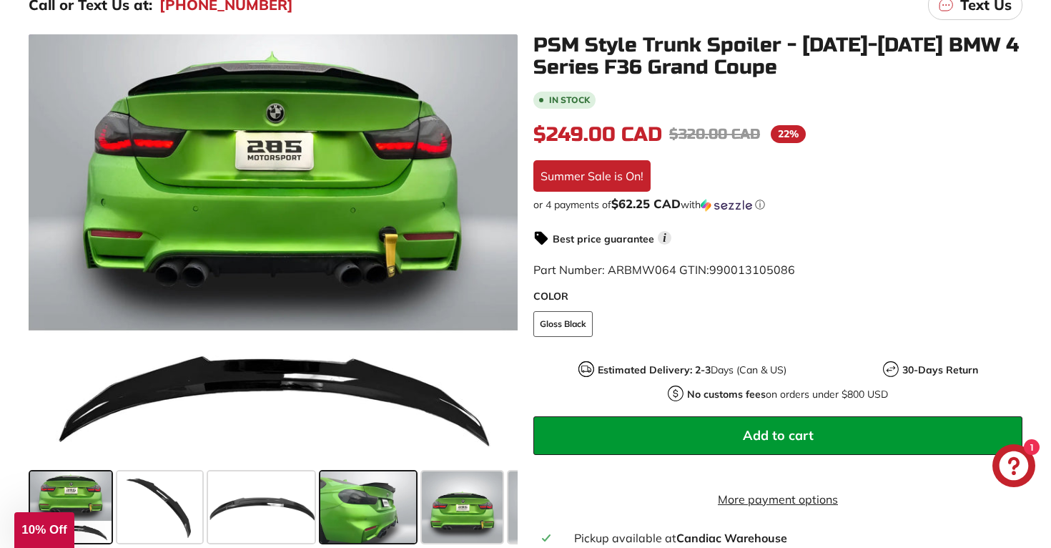
click at [395, 505] on span at bounding box center [367, 507] width 95 height 72
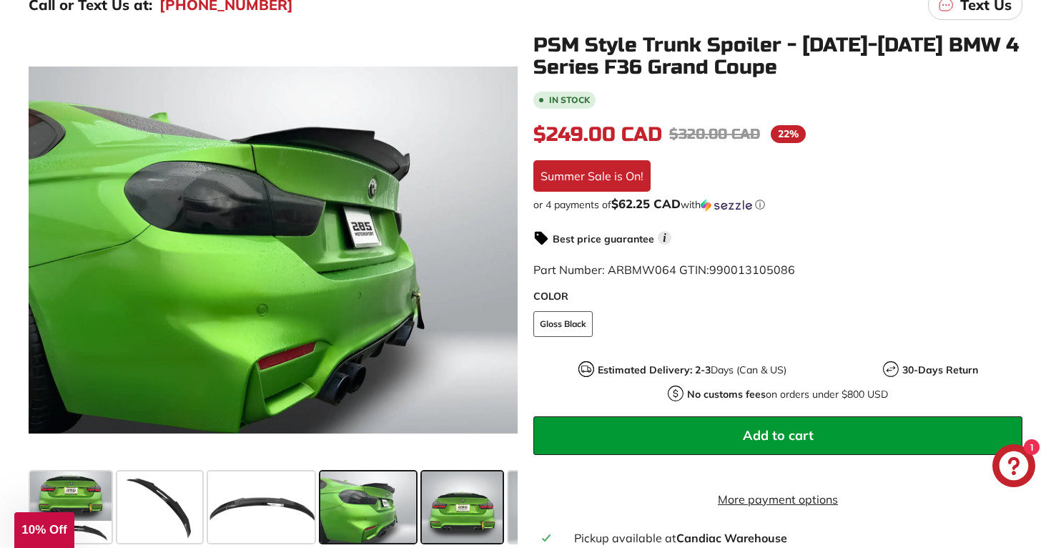
click at [470, 504] on span at bounding box center [463, 507] width 82 height 72
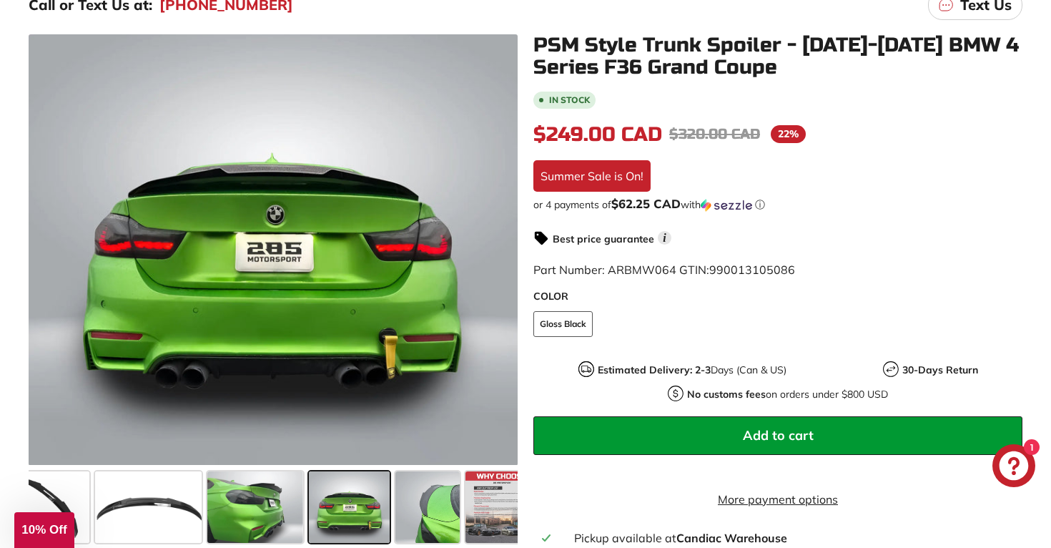
scroll to position [0, 135]
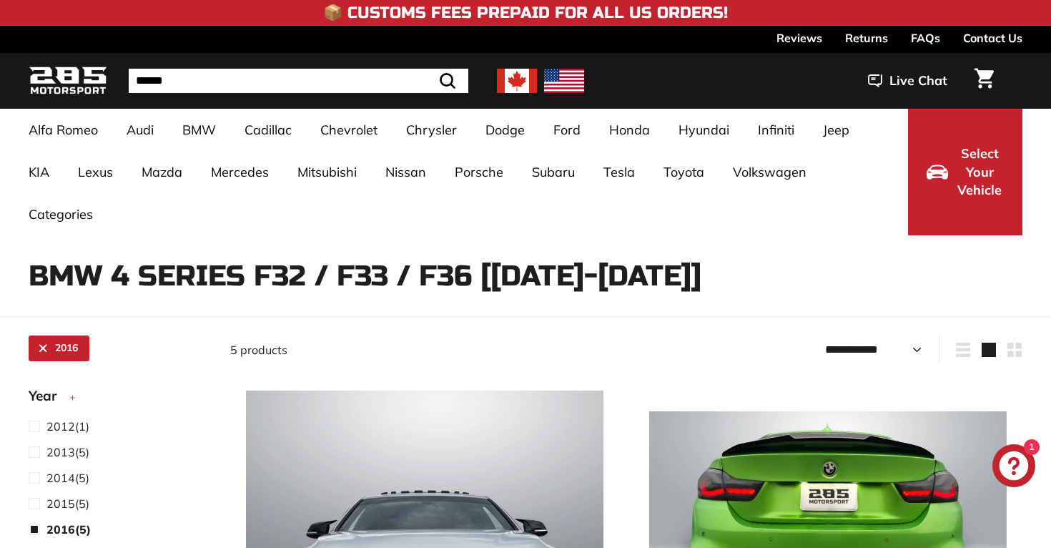
select select "**********"
